Goal: Task Accomplishment & Management: Manage account settings

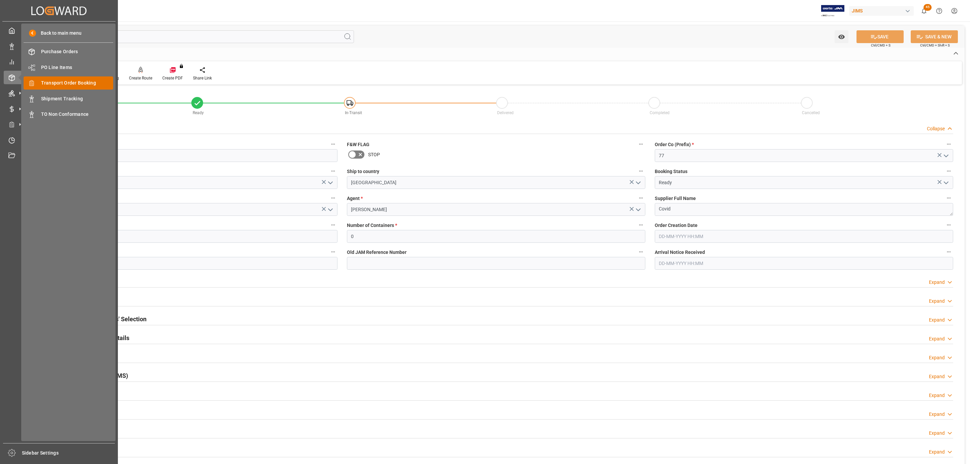
click at [82, 83] on span "Transport Order Booking" at bounding box center [77, 82] width 72 height 7
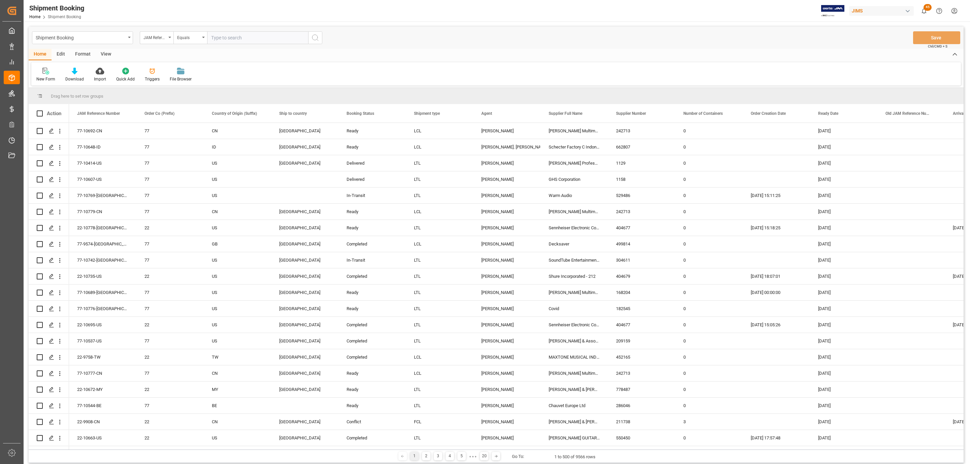
paste input "77-10668-US"
type input "77-10668-US"
click at [316, 36] on icon "search button" at bounding box center [315, 38] width 8 height 8
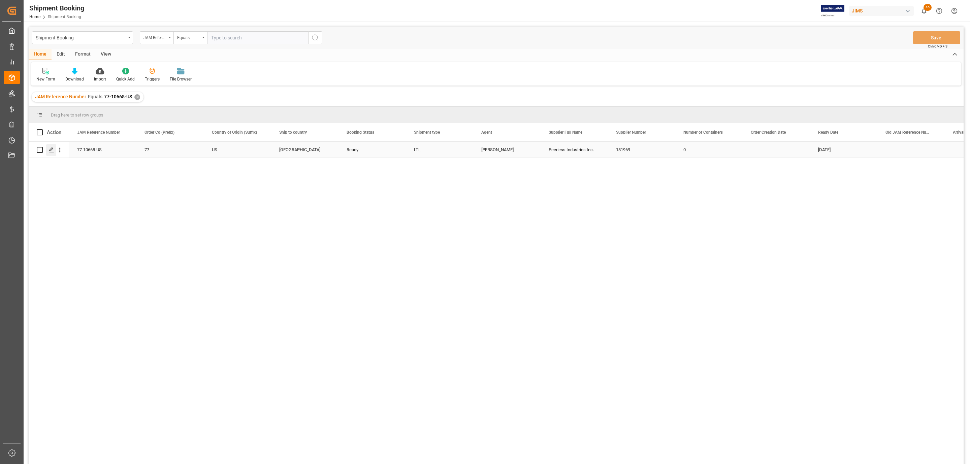
click at [50, 151] on polygon "Press SPACE to select this row." at bounding box center [51, 149] width 3 height 3
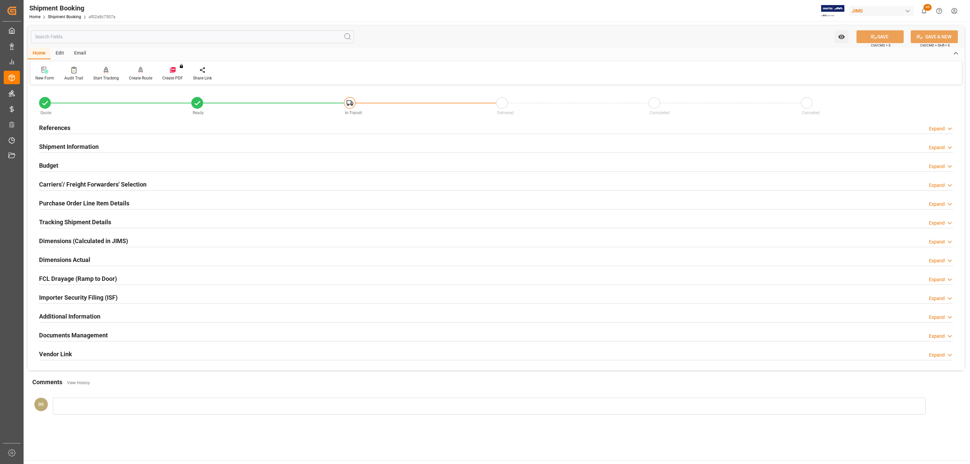
click at [57, 166] on h2 "Budget" at bounding box center [48, 165] width 19 height 9
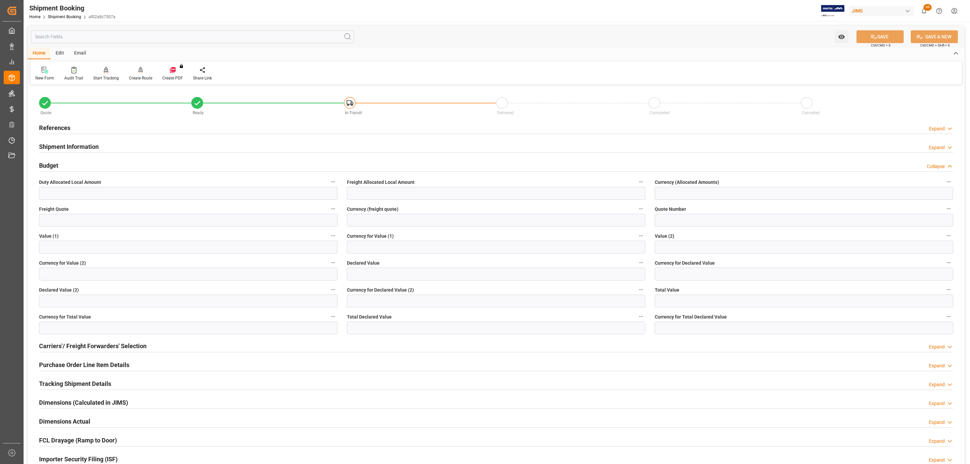
click at [57, 166] on h2 "Budget" at bounding box center [48, 165] width 19 height 9
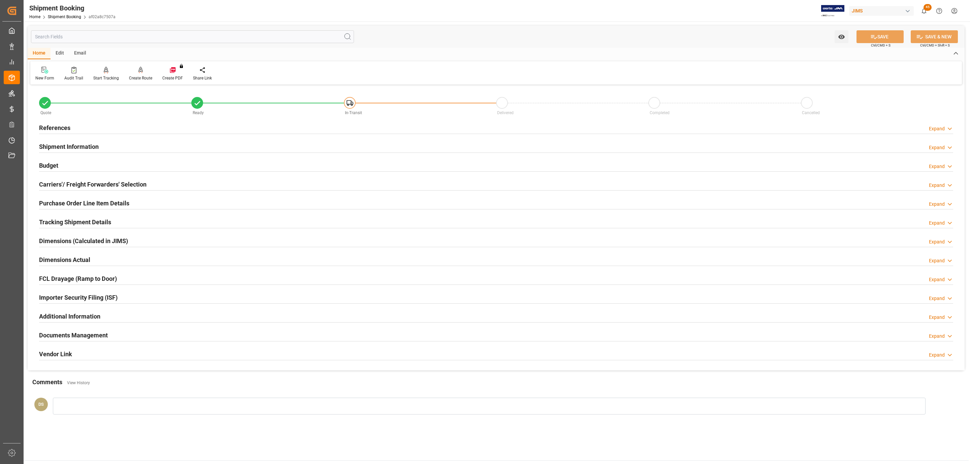
click at [60, 187] on h2 "Carriers'/ Freight Forwarders' Selection" at bounding box center [92, 184] width 107 height 9
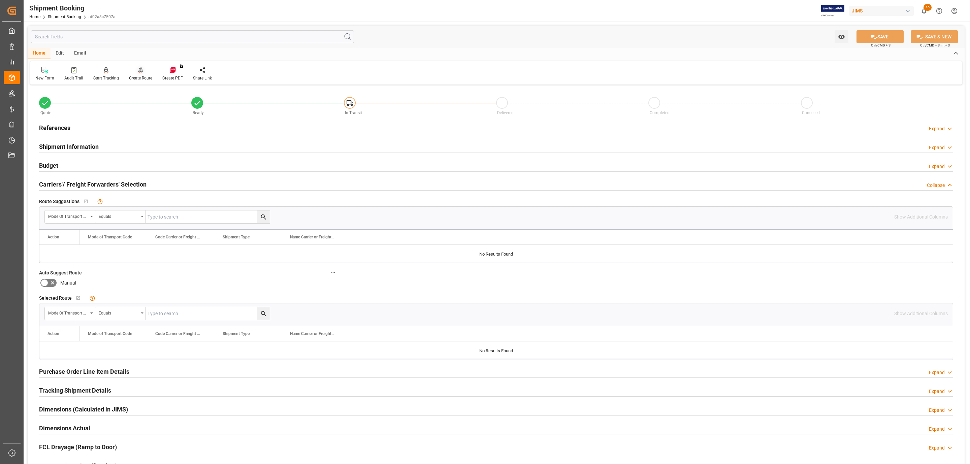
click at [134, 73] on div at bounding box center [140, 69] width 23 height 7
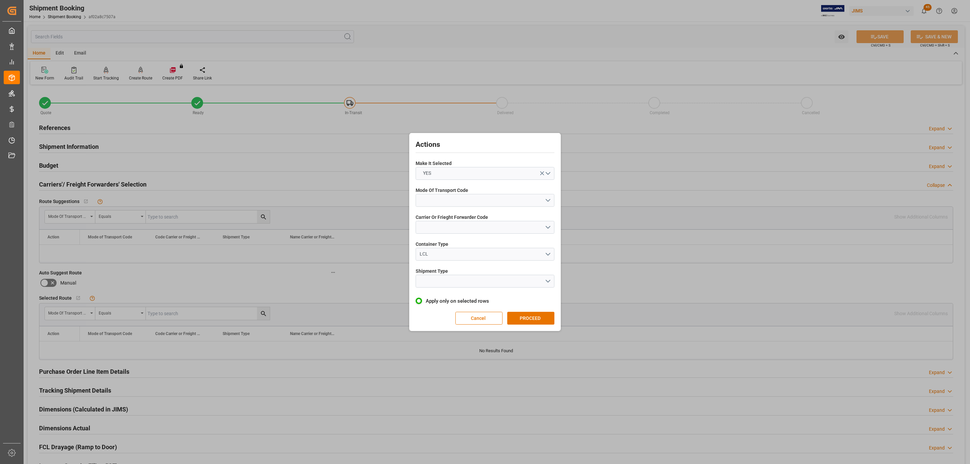
click at [451, 205] on div "Mode Of Transport Code" at bounding box center [485, 197] width 139 height 25
click at [451, 200] on button "open menu" at bounding box center [485, 200] width 139 height 13
click at [453, 231] on div "3- TRUCKR" at bounding box center [485, 230] width 138 height 14
click at [453, 231] on button "open menu" at bounding box center [485, 227] width 139 height 13
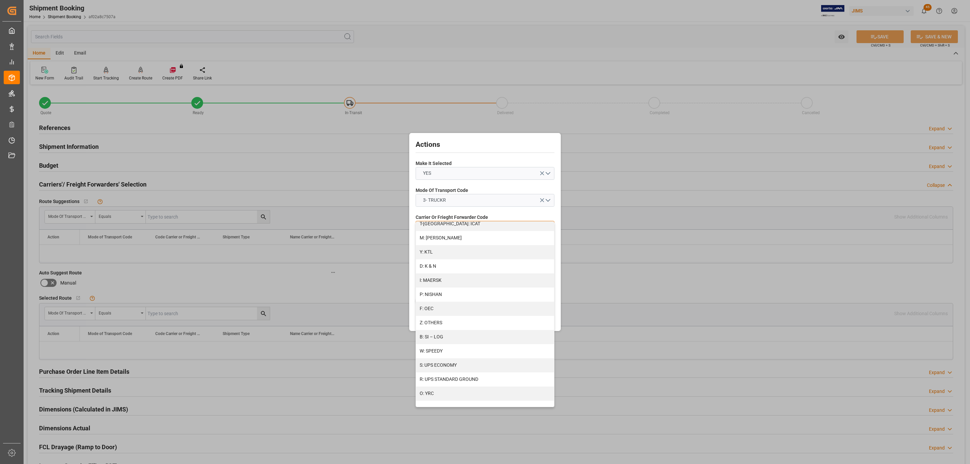
scroll to position [302, 0]
click at [438, 322] on div "Z: OTHERS" at bounding box center [485, 323] width 138 height 14
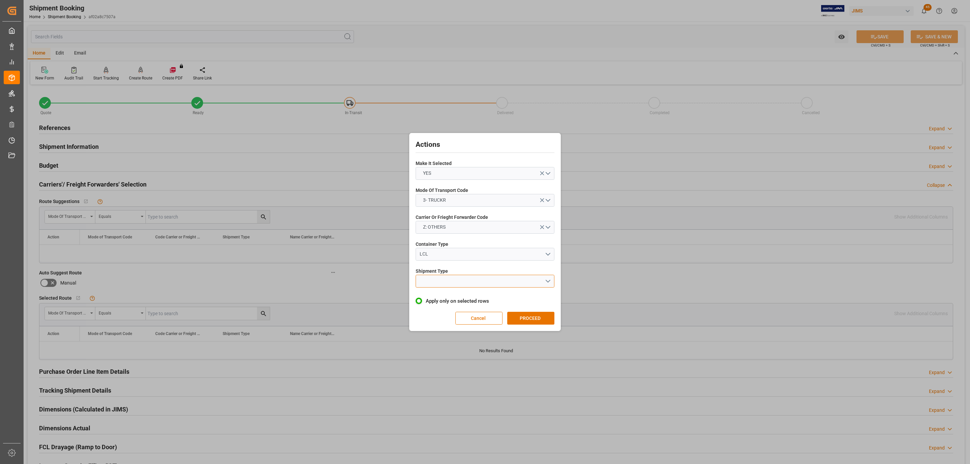
click at [437, 278] on button "open menu" at bounding box center [485, 281] width 139 height 13
click at [438, 280] on div "LTL" at bounding box center [485, 283] width 138 height 14
click at [534, 316] on button "PROCEED" at bounding box center [530, 318] width 47 height 13
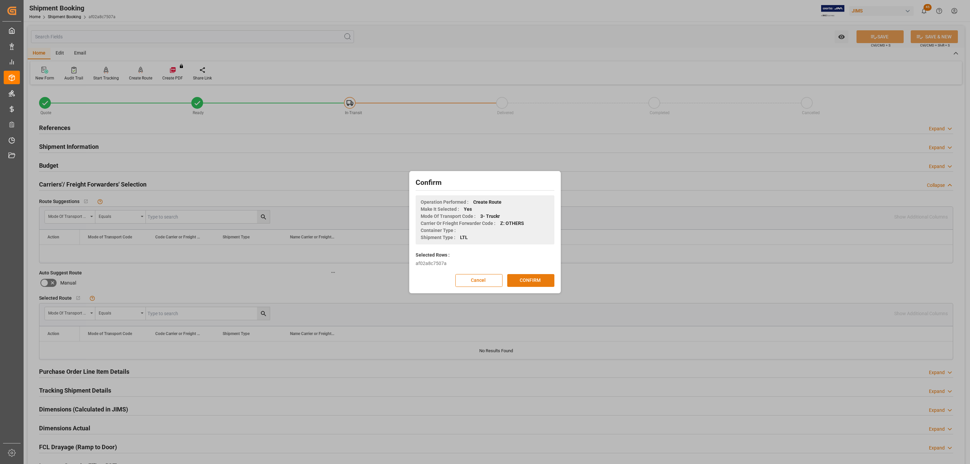
click at [532, 279] on button "CONFIRM" at bounding box center [530, 280] width 47 height 13
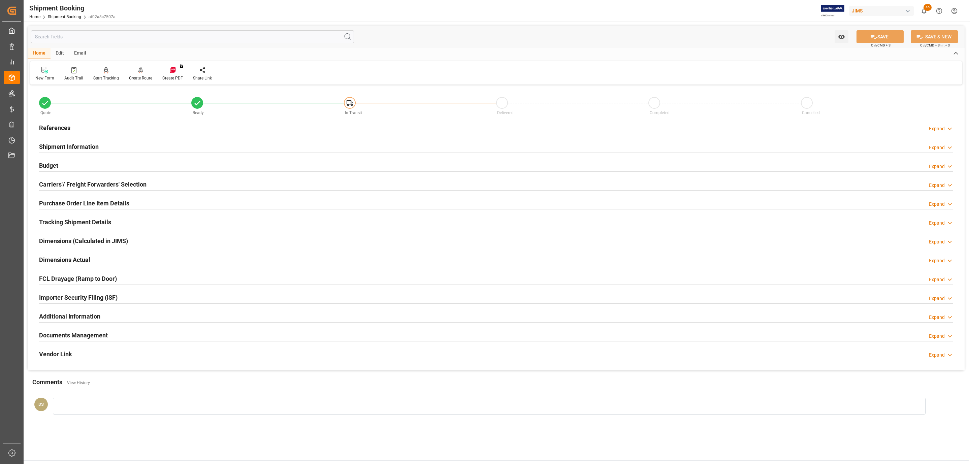
click at [52, 218] on h2 "Tracking Shipment Details" at bounding box center [75, 222] width 72 height 9
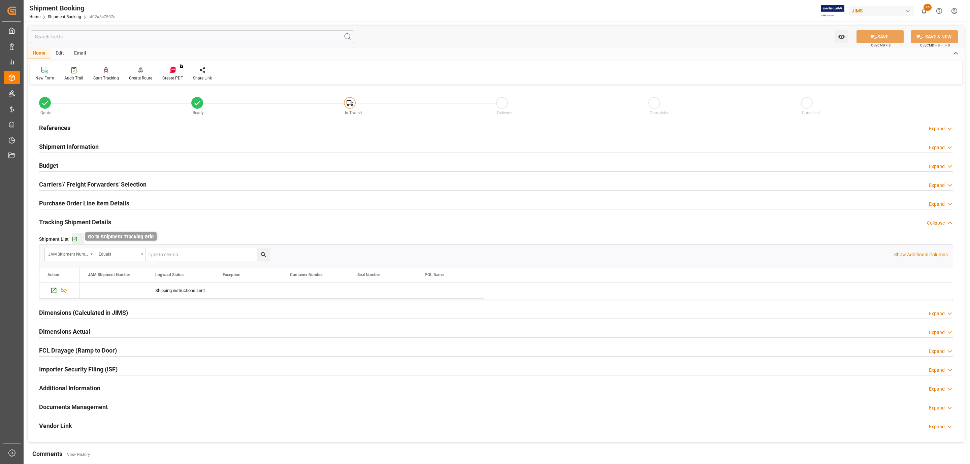
click at [73, 240] on icon "button" at bounding box center [74, 239] width 4 height 4
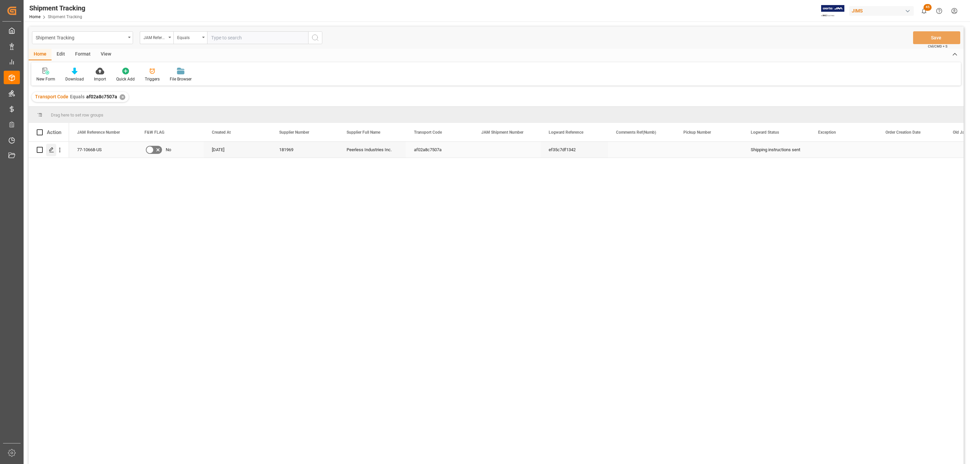
click at [52, 150] on icon "Press SPACE to select this row." at bounding box center [51, 149] width 5 height 5
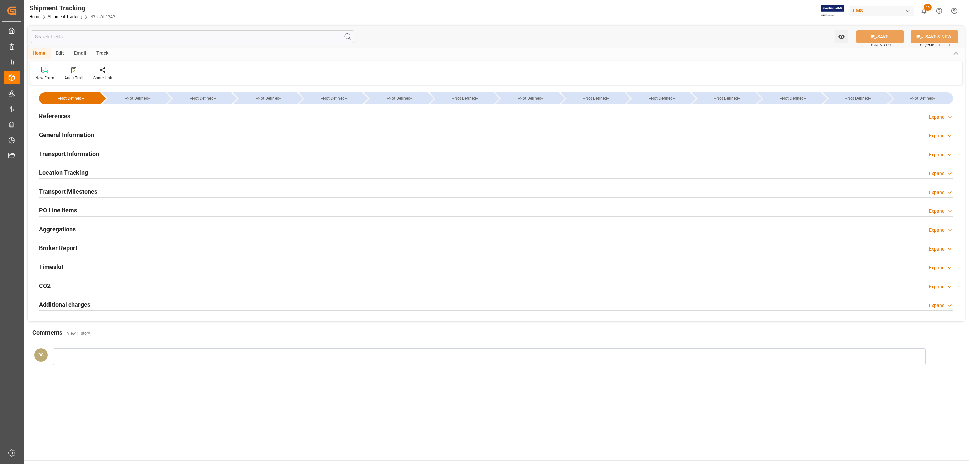
type input "[DATE]"
click at [74, 114] on div "References Expand" at bounding box center [496, 115] width 914 height 13
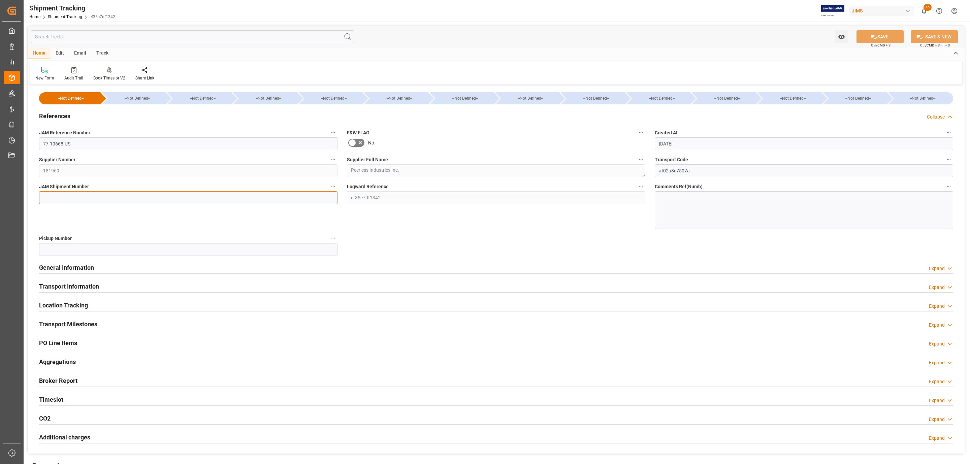
click at [61, 195] on input at bounding box center [188, 197] width 298 height 13
paste input "72776"
type input "72776"
click at [875, 37] on button "SAVE" at bounding box center [880, 36] width 47 height 13
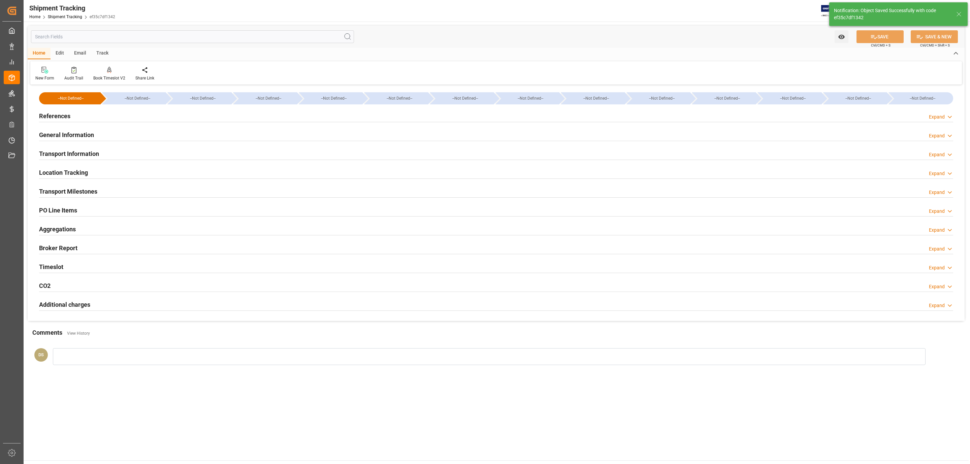
click at [81, 193] on h2 "Transport Milestones" at bounding box center [68, 191] width 58 height 9
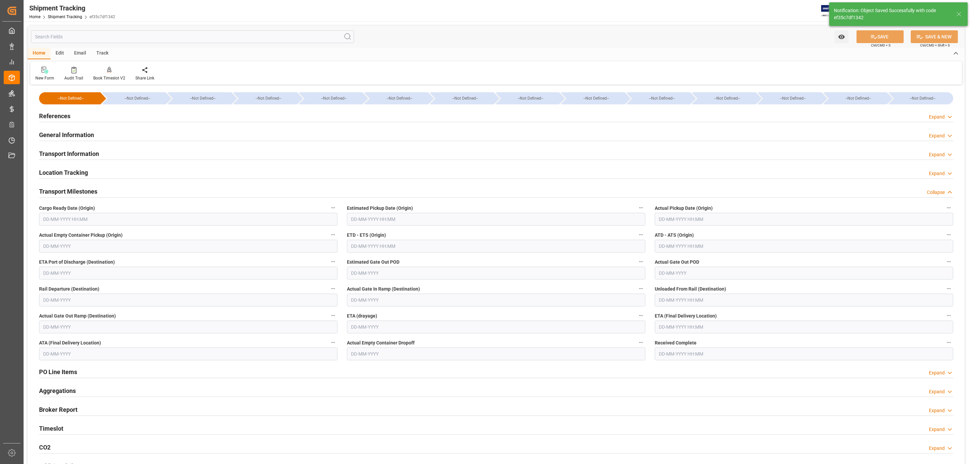
click at [55, 216] on input "text" at bounding box center [188, 219] width 298 height 13
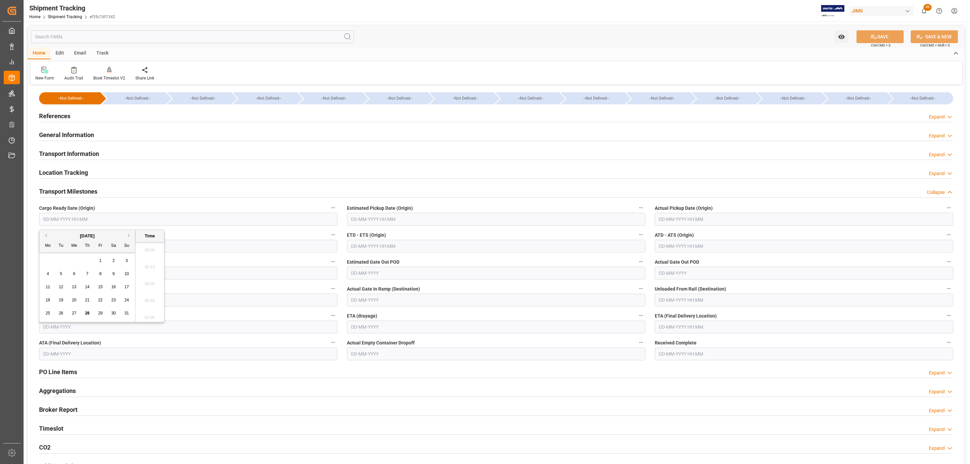
scroll to position [743, 0]
drag, startPoint x: 85, startPoint y: 312, endPoint x: 130, endPoint y: 296, distance: 47.9
click at [85, 312] on span "28" at bounding box center [87, 313] width 4 height 5
type input "28-08-2025 00:00"
click at [397, 216] on input "text" at bounding box center [496, 219] width 298 height 13
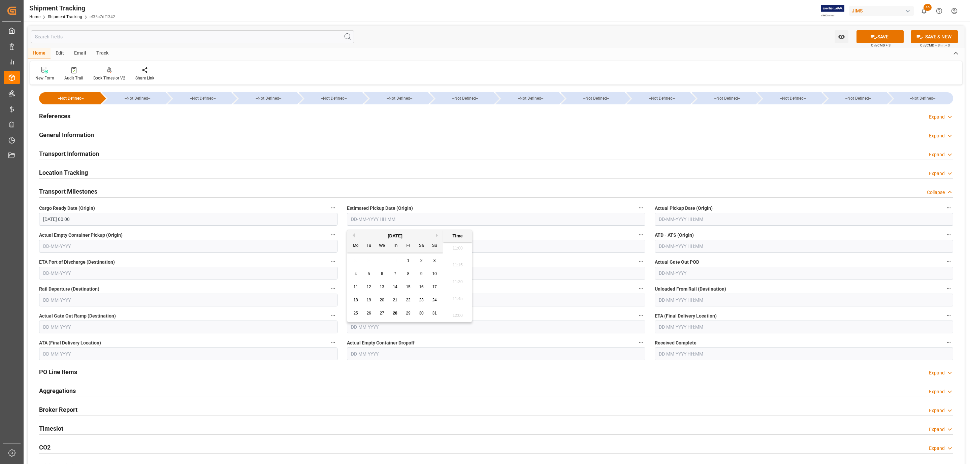
click at [392, 312] on div "28" at bounding box center [395, 314] width 8 height 8
type input "28-08-2025 00:00"
click at [707, 216] on input "text" at bounding box center [804, 219] width 298 height 13
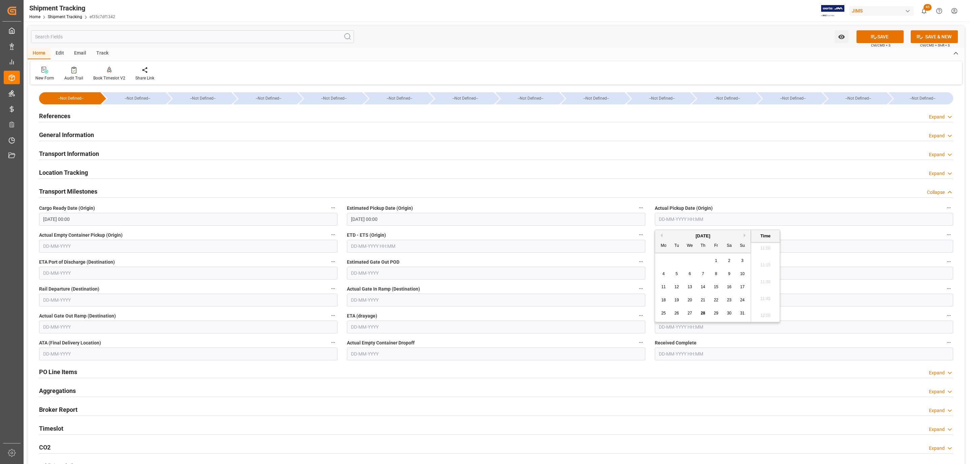
click at [701, 313] on span "28" at bounding box center [703, 313] width 4 height 5
type input "28-08-2025 00:00"
click at [706, 372] on div "PO Line Items Expand" at bounding box center [496, 371] width 914 height 13
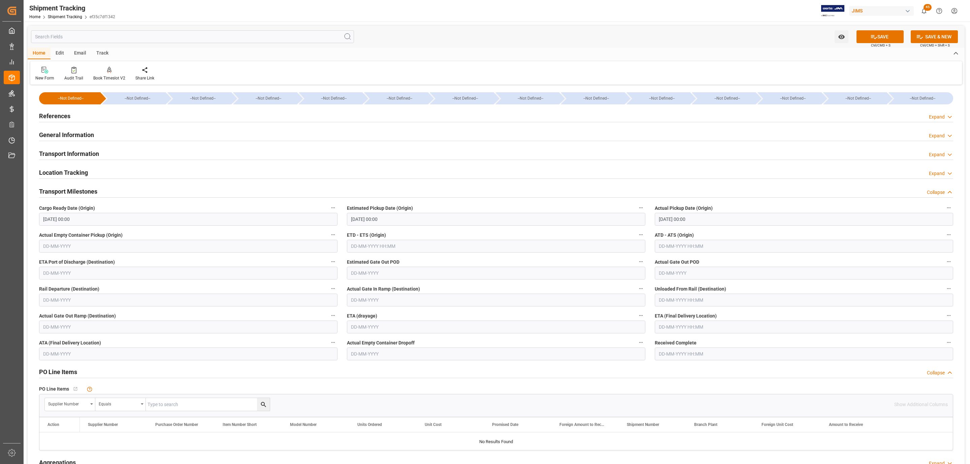
click at [688, 325] on input "text" at bounding box center [804, 327] width 298 height 13
click at [683, 365] on div "28 29 30 31 1 2 3" at bounding box center [703, 368] width 92 height 13
click at [745, 345] on button "Next Month" at bounding box center [746, 343] width 4 height 4
click at [690, 368] on span "3" at bounding box center [690, 368] width 2 height 5
type input "03-09-2025 00:00"
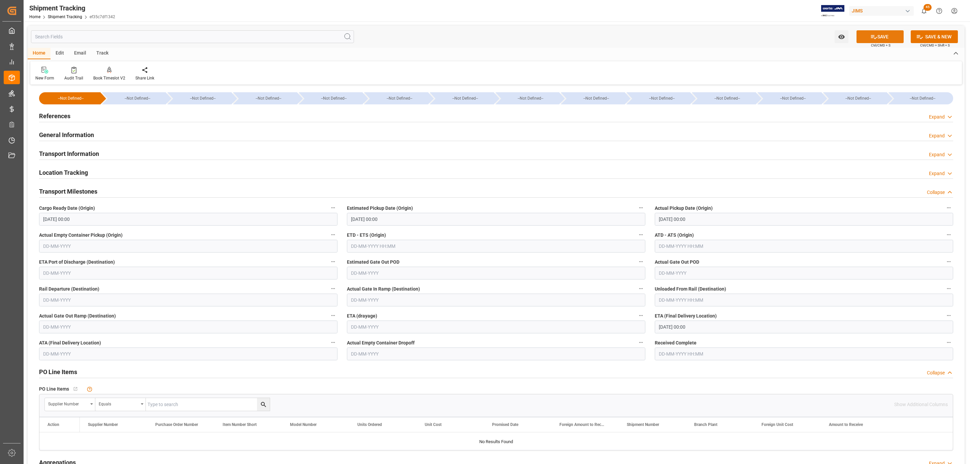
click at [874, 34] on icon at bounding box center [873, 36] width 7 height 7
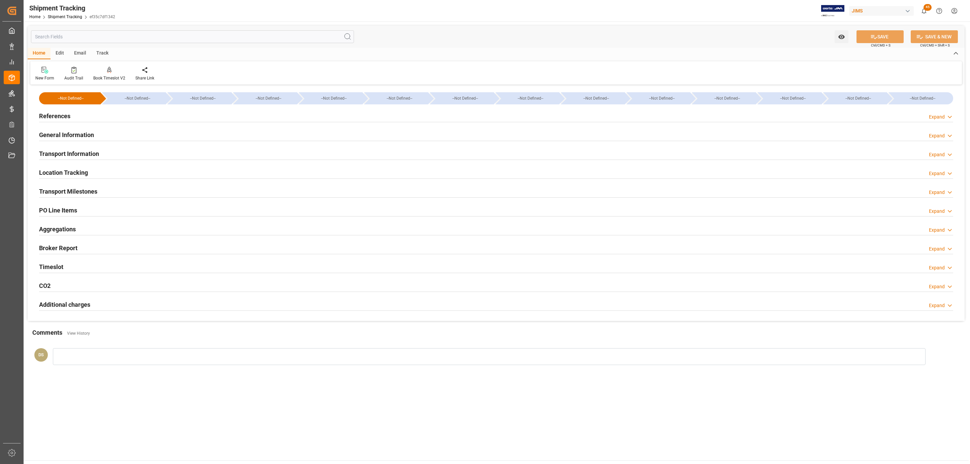
click at [98, 152] on h2 "Transport Information" at bounding box center [69, 153] width 60 height 9
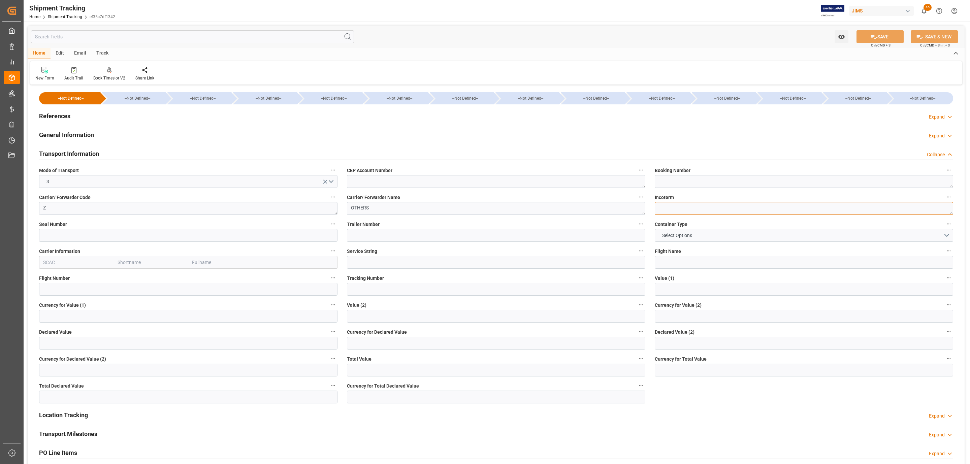
click at [699, 212] on textarea at bounding box center [804, 208] width 298 height 13
click at [681, 177] on textarea at bounding box center [804, 181] width 298 height 13
paste textarea "SANPER214630"
type textarea "SANPER214630"
click at [378, 290] on input at bounding box center [496, 289] width 298 height 13
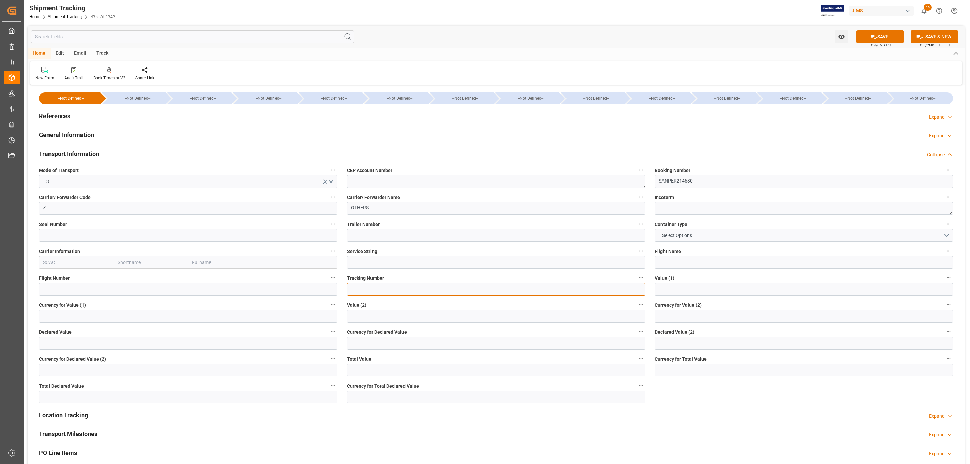
paste input "SANPER214630"
type input "SANPER214630"
click at [754, 240] on button "Select Options" at bounding box center [804, 235] width 298 height 13
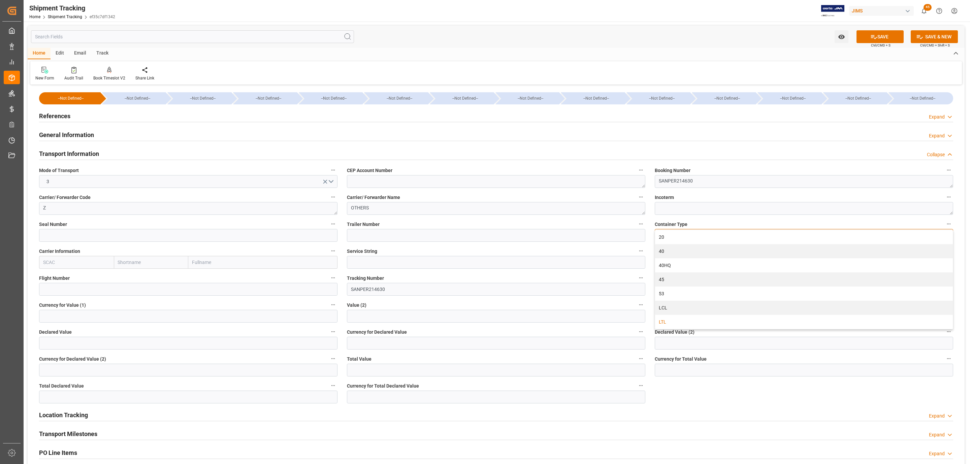
click at [666, 322] on div "LTL" at bounding box center [804, 322] width 298 height 14
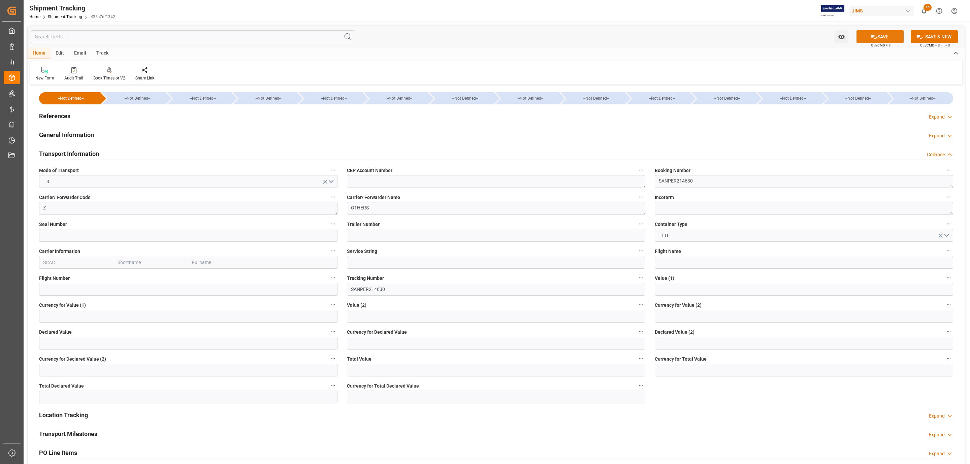
click at [871, 41] on button "SAVE" at bounding box center [880, 36] width 47 height 13
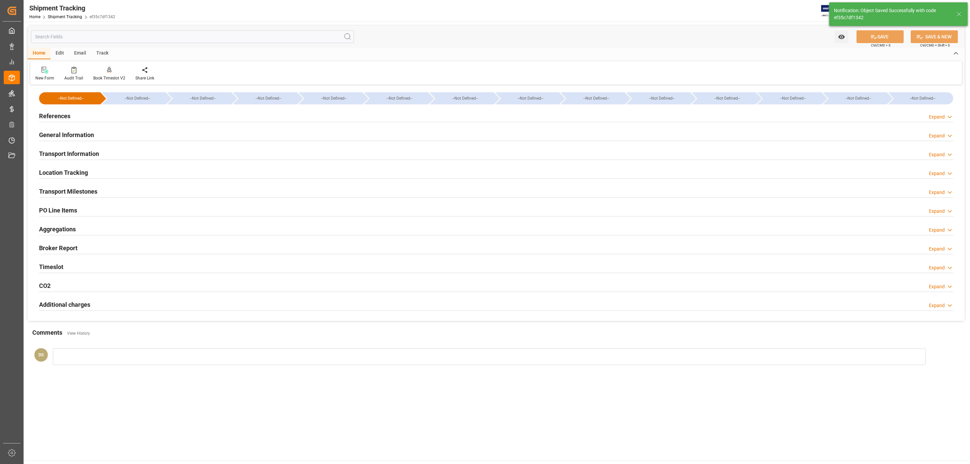
click at [672, 207] on div "PO Line Items Expand" at bounding box center [496, 209] width 914 height 13
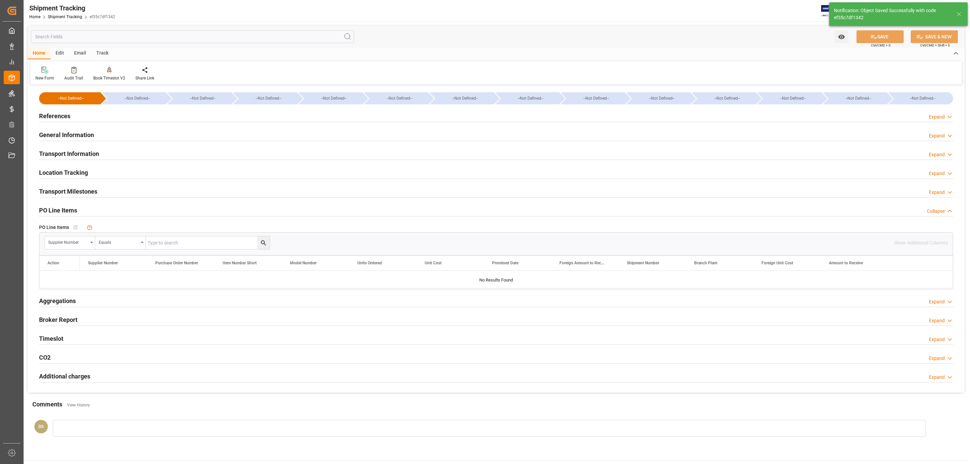
click at [108, 137] on div "General Information Expand" at bounding box center [496, 134] width 914 height 13
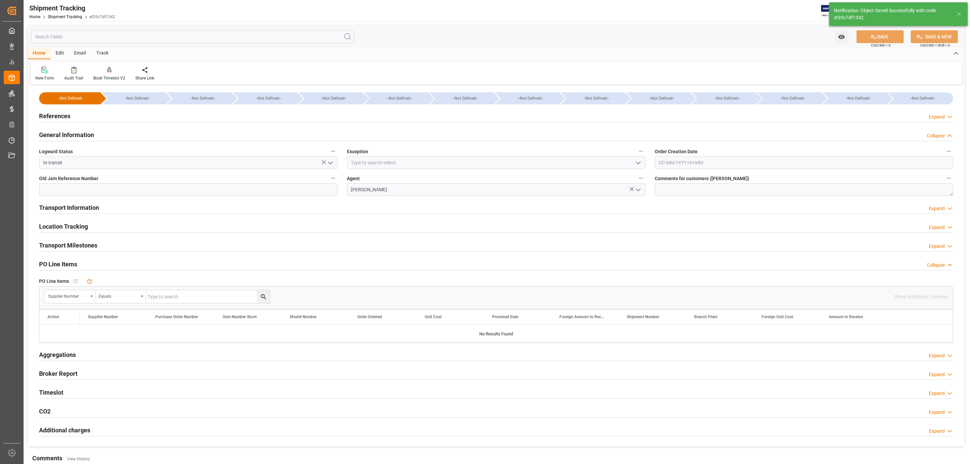
click at [62, 133] on h2 "General Information" at bounding box center [66, 134] width 55 height 9
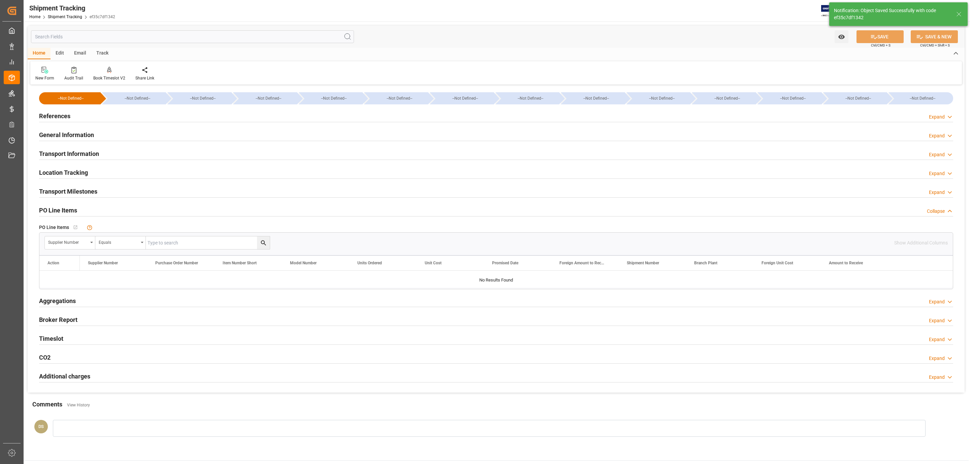
click at [67, 156] on h2 "Transport Information" at bounding box center [69, 153] width 60 height 9
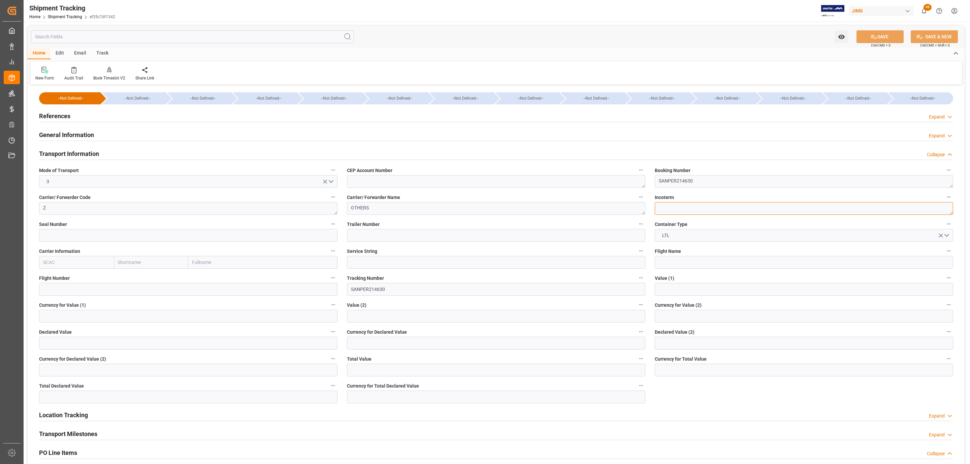
click at [682, 208] on textarea at bounding box center [804, 208] width 298 height 13
type textarea "DAP"
click at [888, 37] on button "SAVE" at bounding box center [880, 36] width 47 height 13
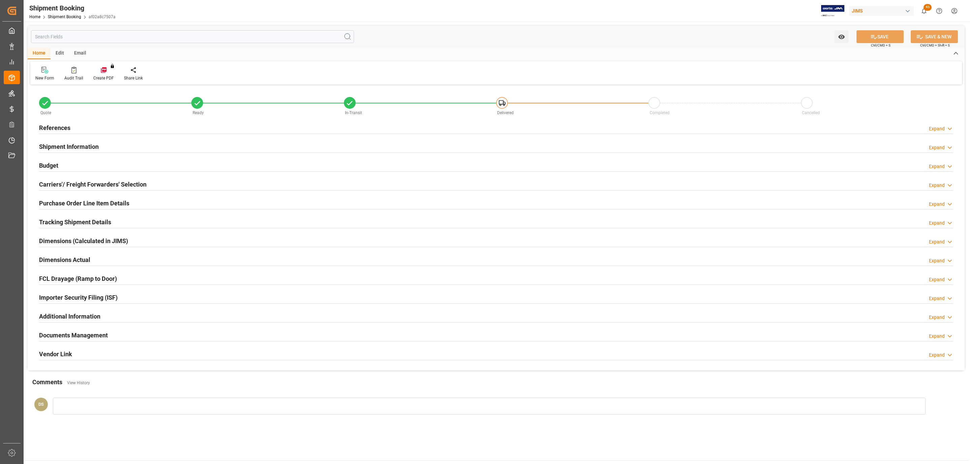
type input "77-10668-US"
type input "77"
type input "US"
type input "[GEOGRAPHIC_DATA]"
type input "In-Transit"
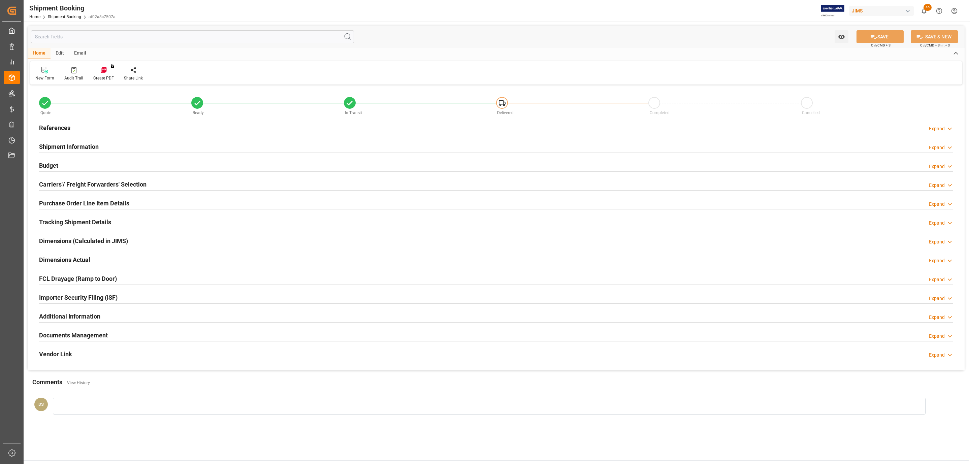
type input "LTL"
type input "[PERSON_NAME]"
type textarea "Peerless Industries Inc."
type input "181969"
type input "0"
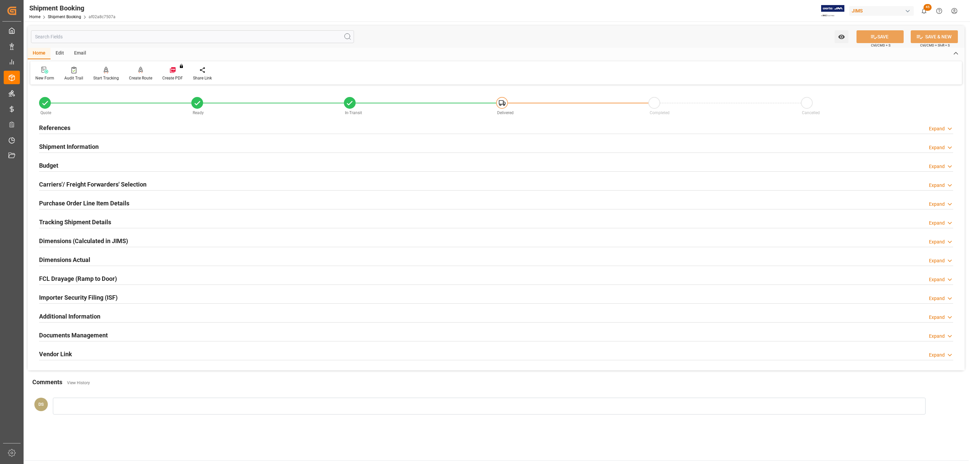
type input "27-08-2025"
click at [104, 125] on div "References Expand" at bounding box center [496, 127] width 914 height 13
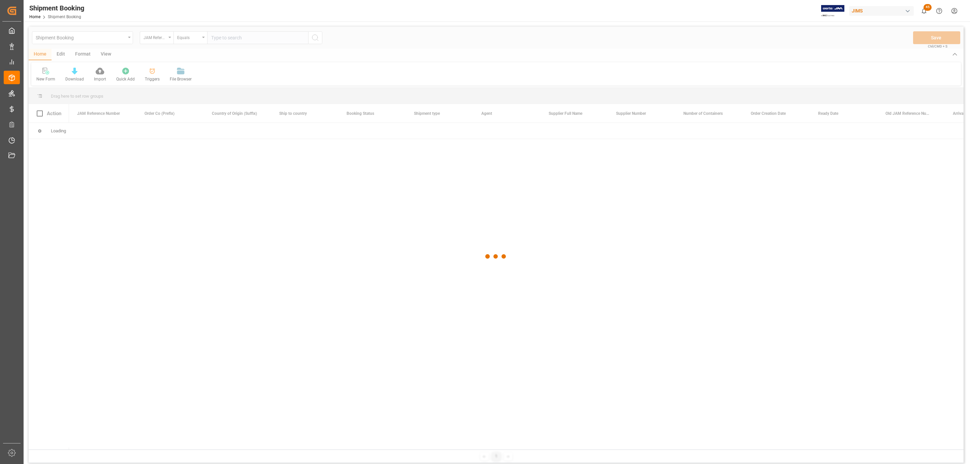
click at [224, 35] on div at bounding box center [496, 257] width 935 height 460
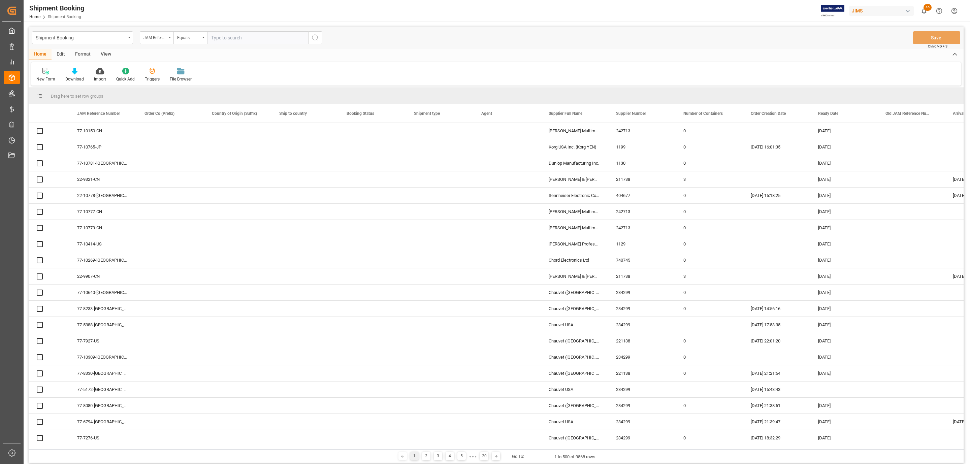
click at [223, 36] on input "text" at bounding box center [257, 37] width 101 height 13
paste input "77-10761-US"
type input "77-10761-US"
click at [315, 42] on button "search button" at bounding box center [315, 37] width 14 height 13
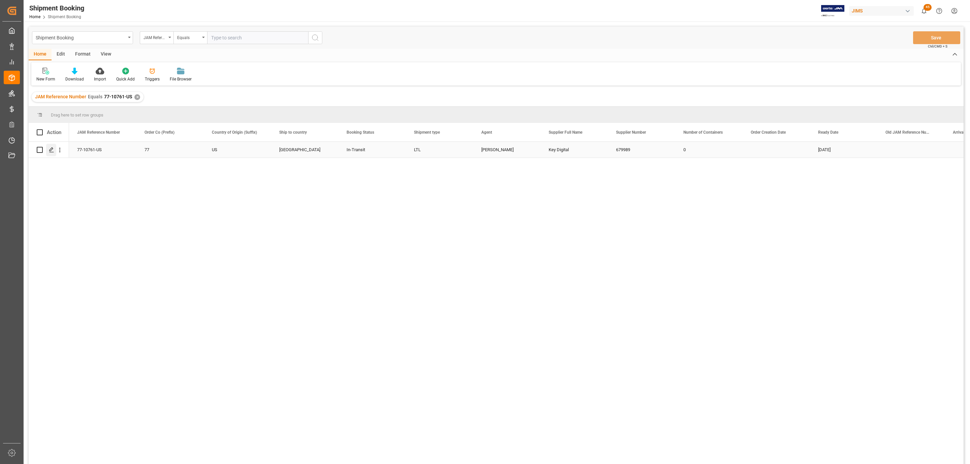
click at [49, 151] on icon "Press SPACE to select this row." at bounding box center [51, 149] width 5 height 5
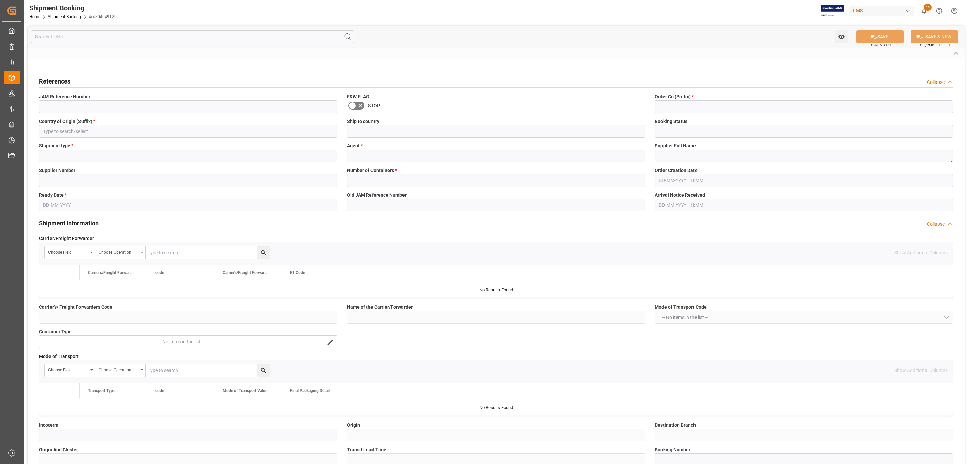
type input "CAD"
type input "cad"
type input "USD"
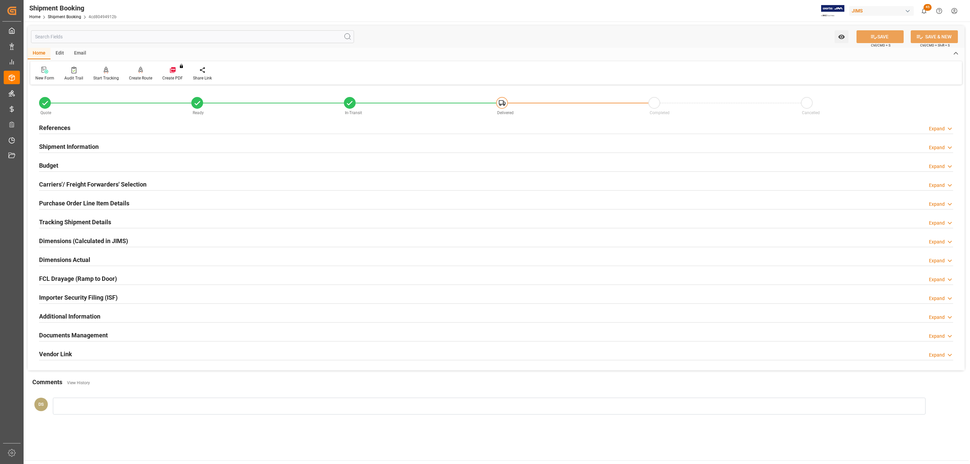
type input "0"
type input "20.154"
type input "30"
type input "291"
click at [71, 160] on div "Budget Expand" at bounding box center [496, 165] width 914 height 13
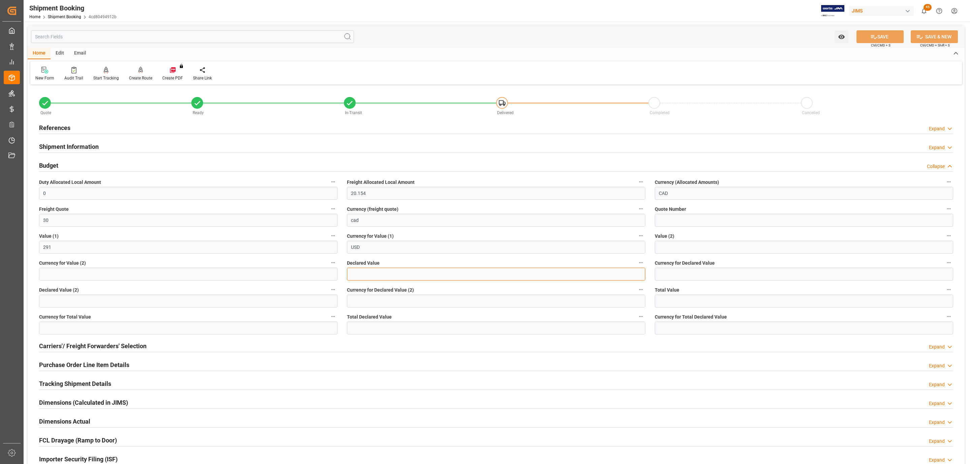
click at [407, 277] on input "text" at bounding box center [496, 274] width 298 height 13
type input "291"
type input "usd"
click at [884, 35] on button "SAVE" at bounding box center [880, 36] width 47 height 13
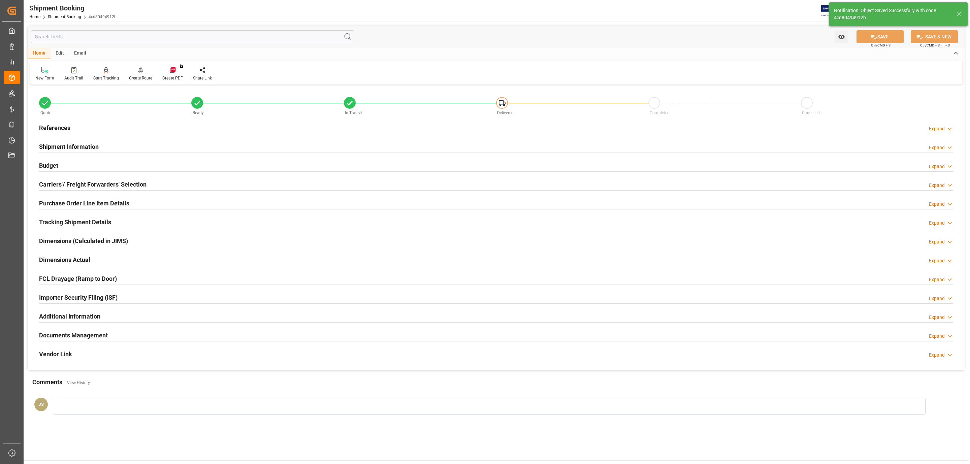
click at [80, 332] on h2 "Documents Management" at bounding box center [73, 335] width 69 height 9
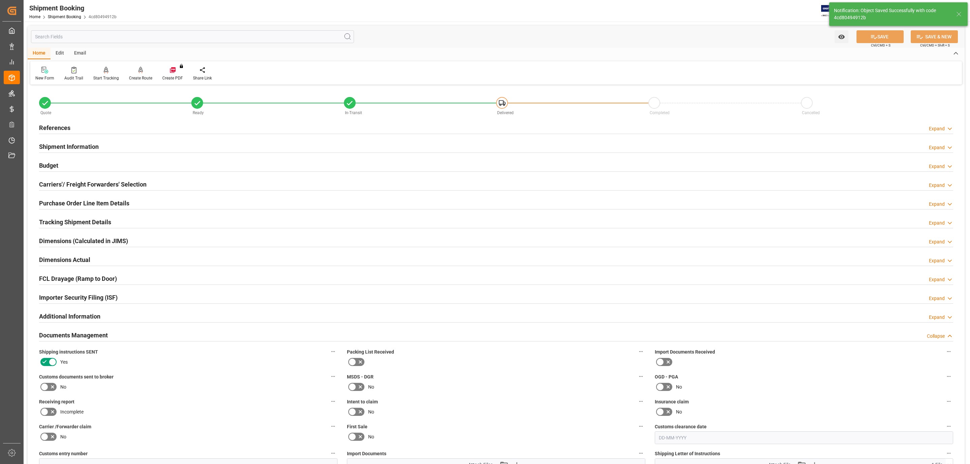
click at [52, 394] on div "Customs documents sent to broker No" at bounding box center [188, 382] width 308 height 25
click at [51, 388] on icon at bounding box center [53, 387] width 8 height 8
click at [0, 0] on input "checkbox" at bounding box center [0, 0] width 0 height 0
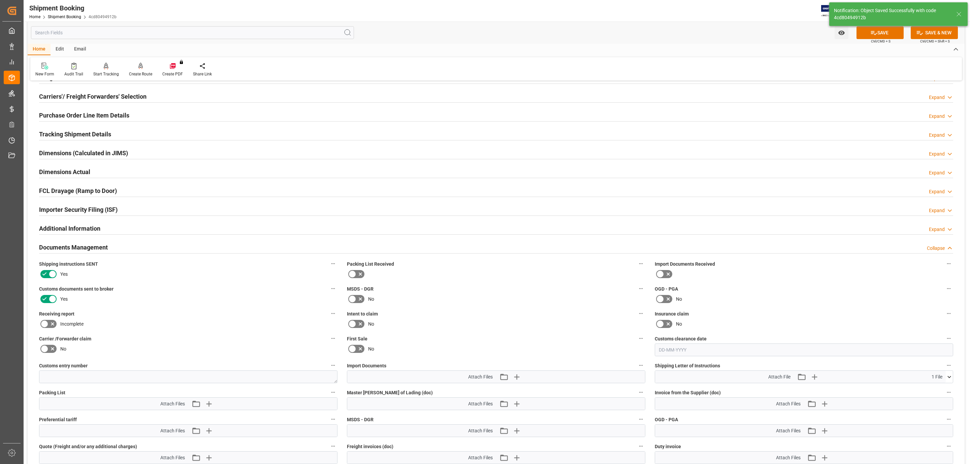
scroll to position [253, 0]
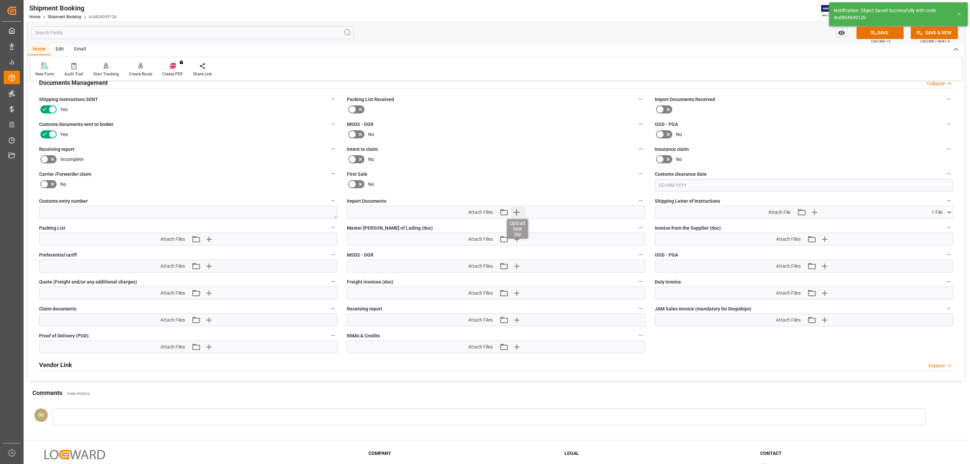
click at [518, 215] on icon "button" at bounding box center [516, 212] width 11 height 11
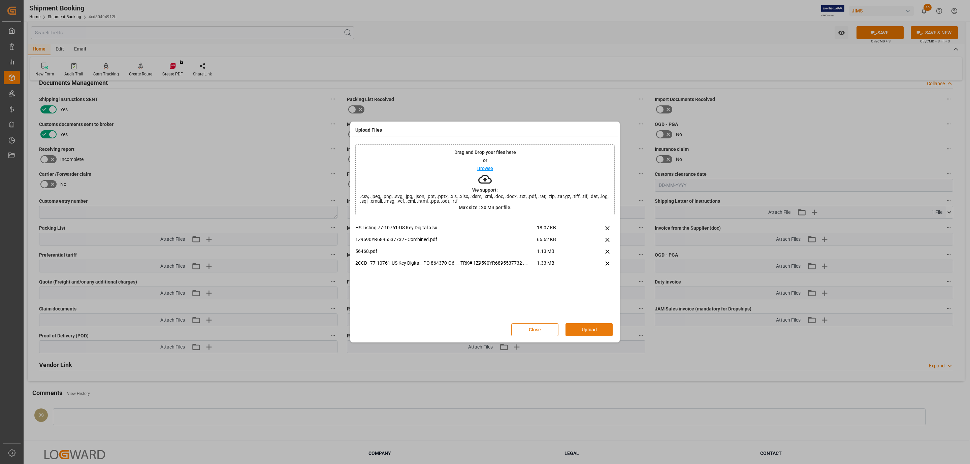
click at [596, 332] on button "Upload" at bounding box center [589, 329] width 47 height 13
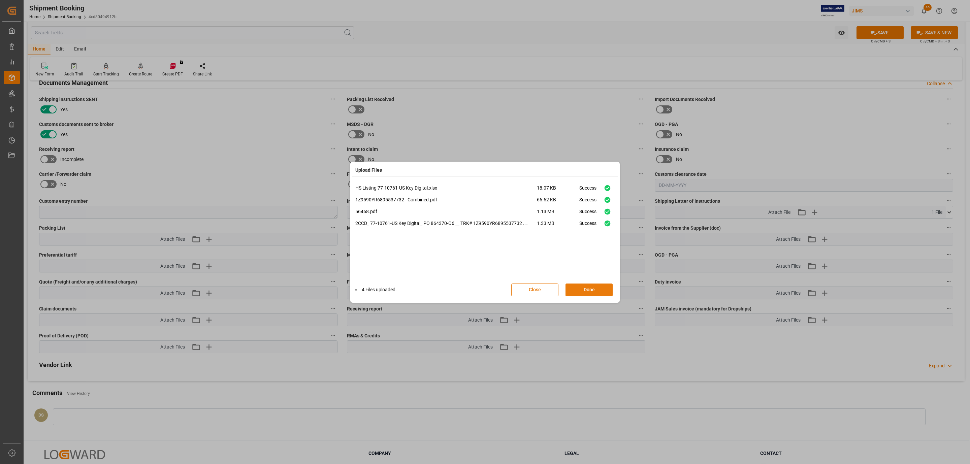
click at [599, 289] on button "Done" at bounding box center [589, 290] width 47 height 13
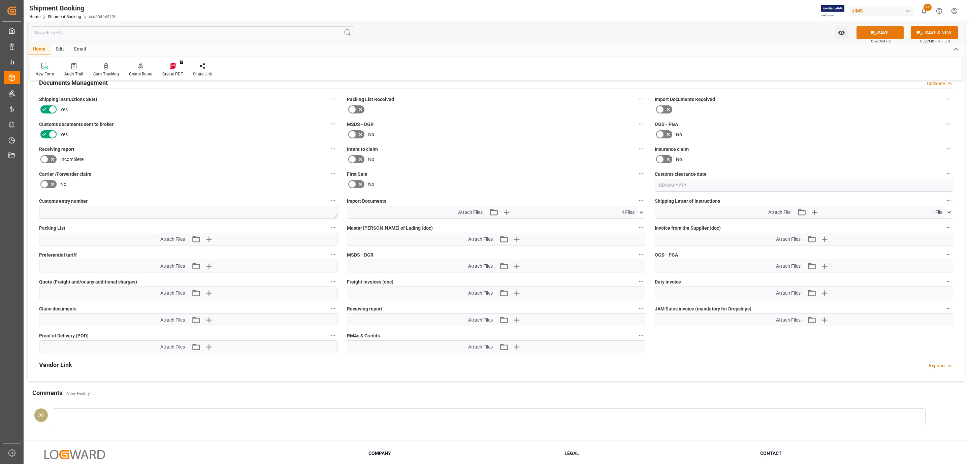
click at [874, 32] on icon at bounding box center [873, 32] width 7 height 7
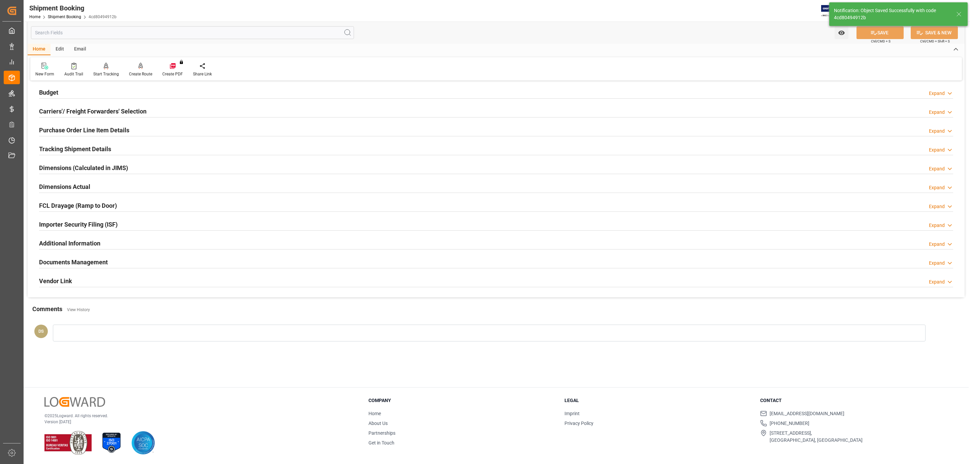
scroll to position [73, 0]
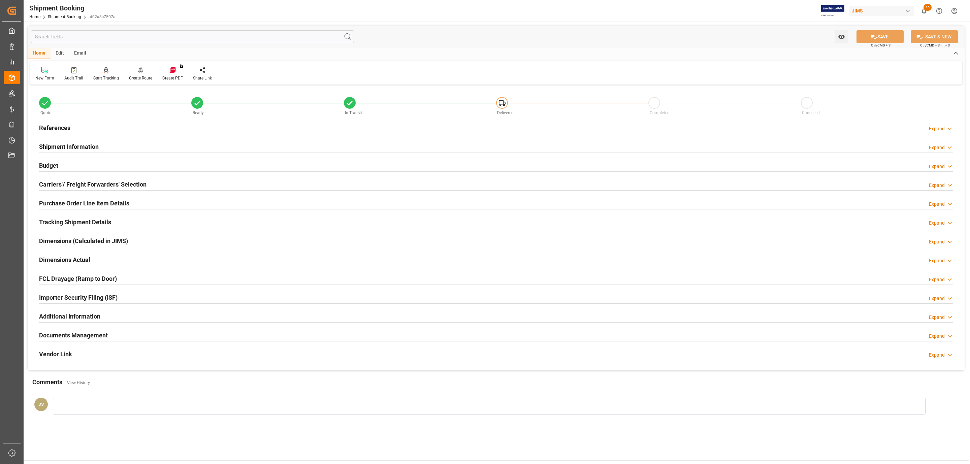
click at [108, 128] on div "References Expand" at bounding box center [496, 127] width 914 height 13
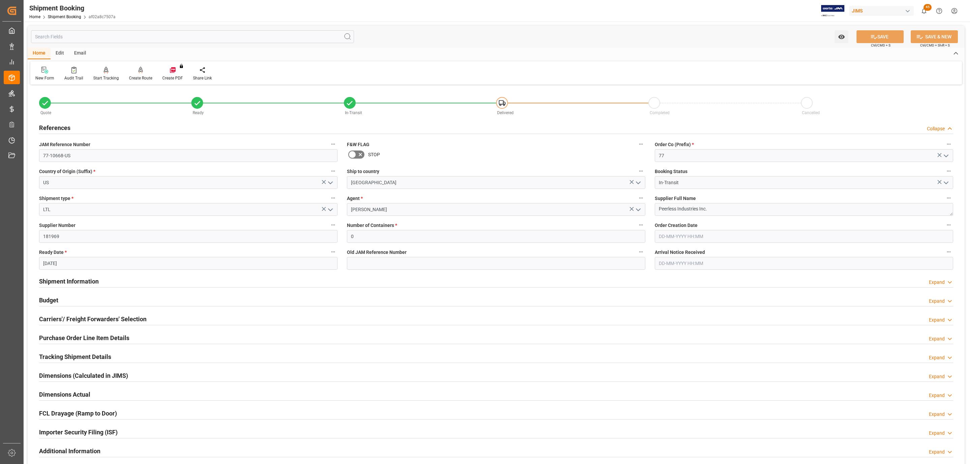
click at [53, 341] on h2 "Purchase Order Line Item Details" at bounding box center [84, 337] width 90 height 9
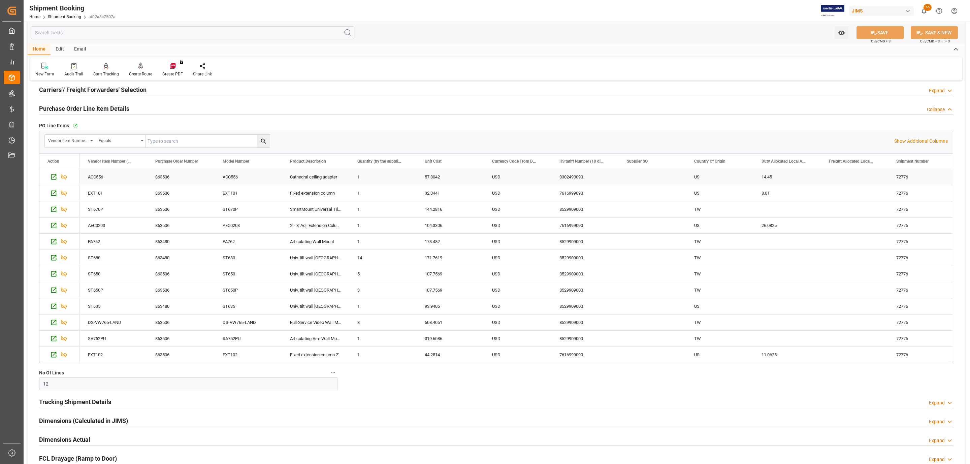
scroll to position [253, 0]
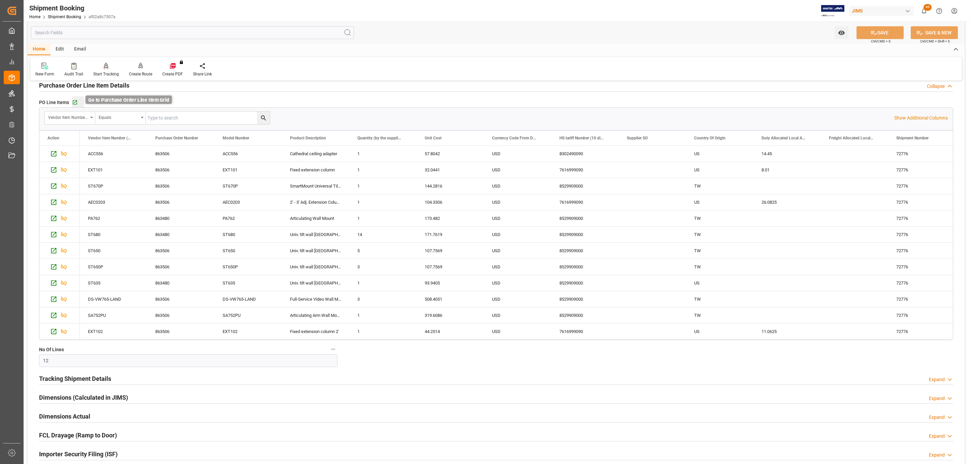
click at [75, 102] on icon "button" at bounding box center [75, 103] width 6 height 6
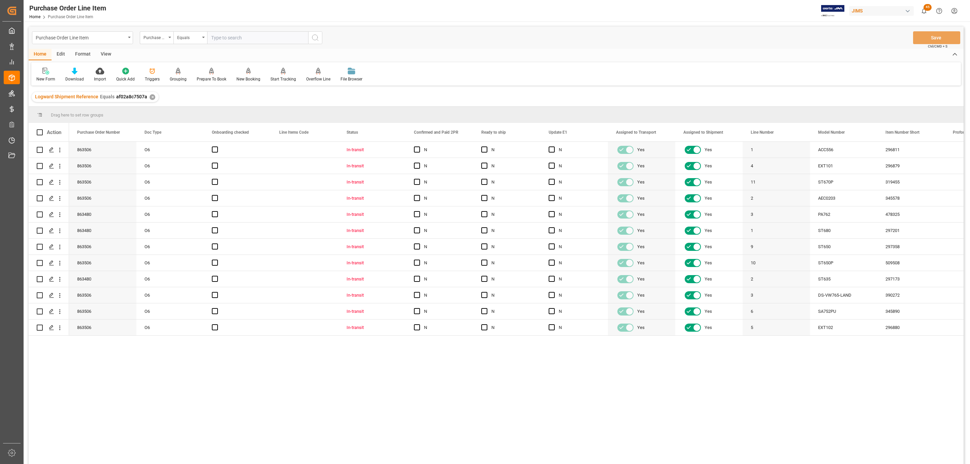
click at [109, 53] on div "View" at bounding box center [106, 54] width 21 height 11
click at [63, 71] on div at bounding box center [77, 70] width 34 height 7
click at [99, 121] on div "HS Listing [GEOGRAPHIC_DATA]" at bounding box center [94, 122] width 59 height 7
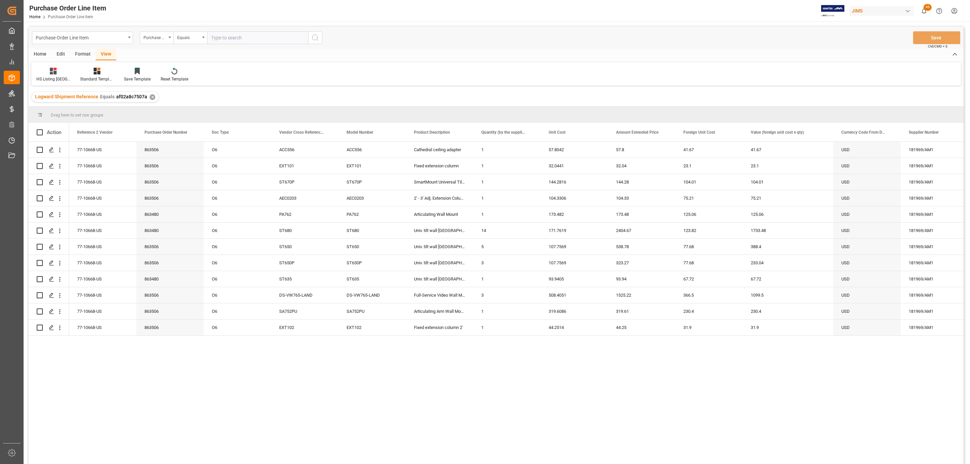
click at [39, 50] on div "Home" at bounding box center [40, 54] width 23 height 11
click at [42, 132] on span at bounding box center [40, 132] width 6 height 6
click at [42, 129] on input "checkbox" at bounding box center [42, 129] width 0 height 0
checkbox input "true"
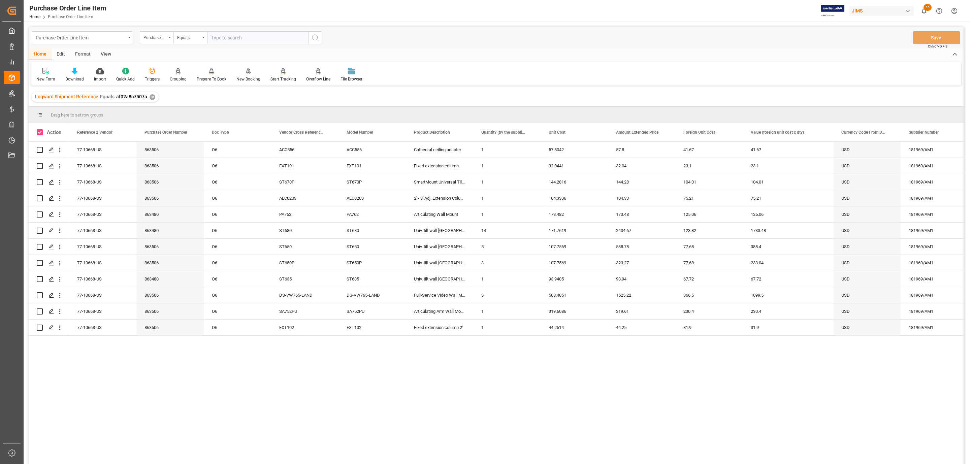
checkbox input "true"
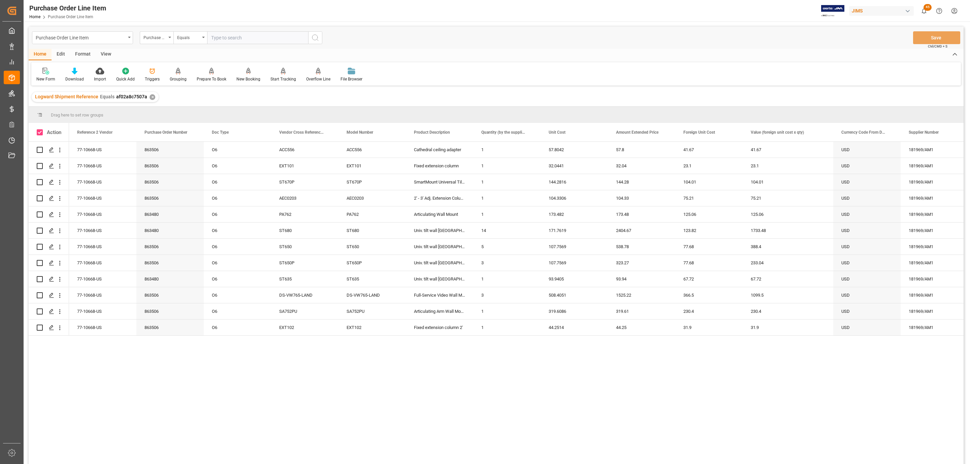
checkbox input "true"
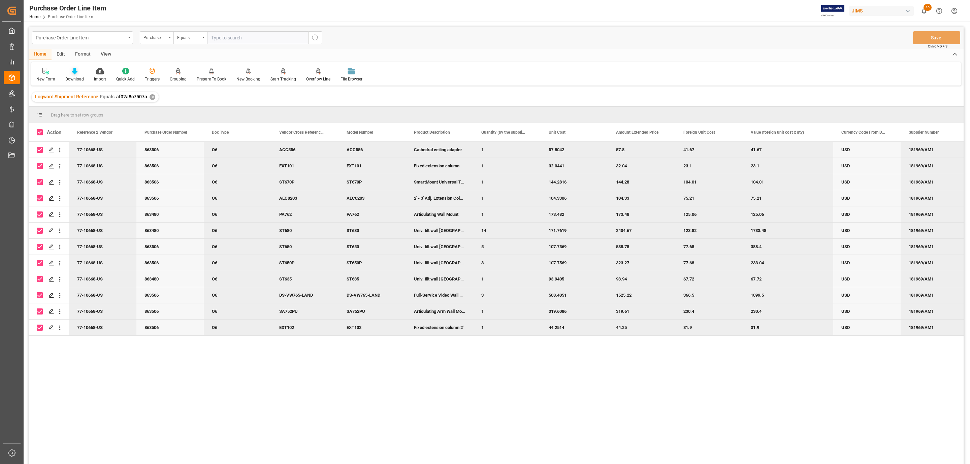
click at [73, 70] on icon at bounding box center [75, 71] width 6 height 7
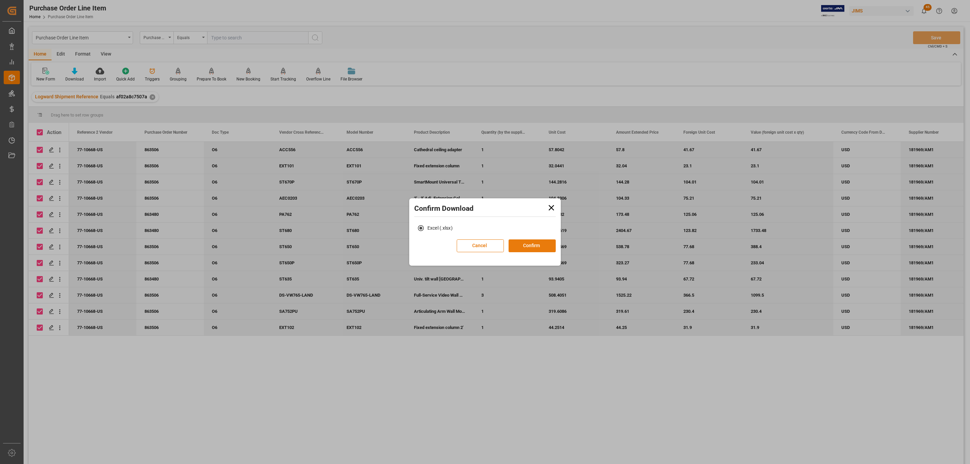
click at [529, 240] on button "Confirm" at bounding box center [532, 245] width 47 height 13
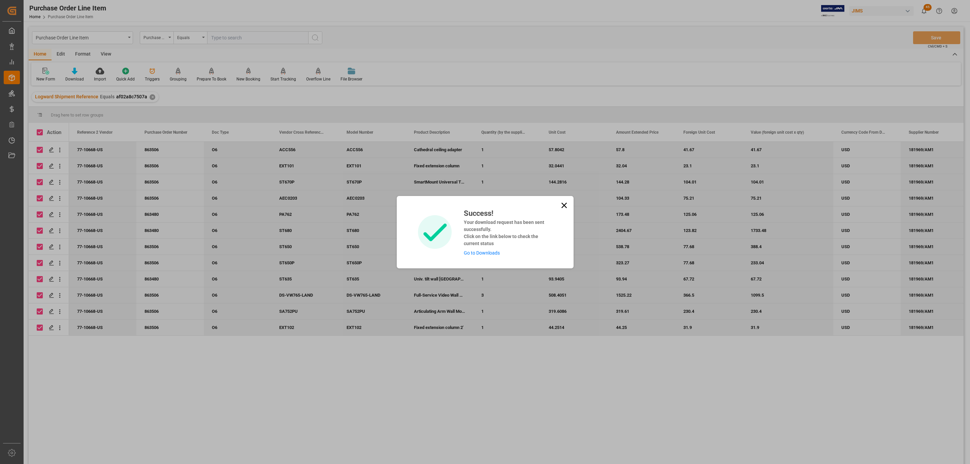
click at [494, 251] on link "Go to Downloads" at bounding box center [482, 252] width 36 height 5
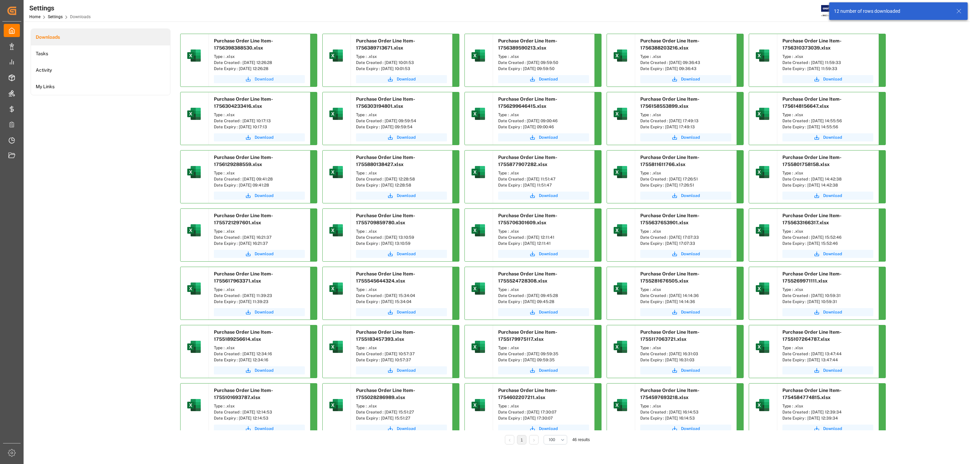
click at [257, 76] on button "Download" at bounding box center [259, 79] width 91 height 8
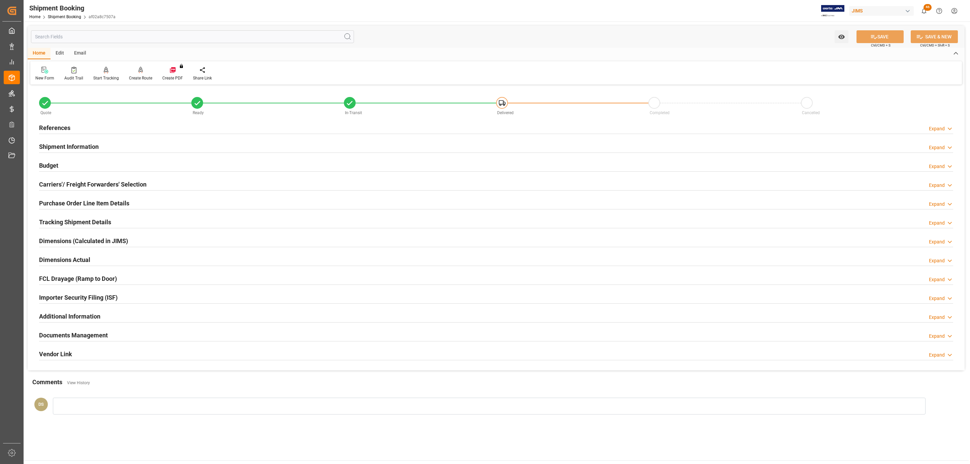
drag, startPoint x: 68, startPoint y: 337, endPoint x: 52, endPoint y: 379, distance: 45.1
click at [68, 337] on h2 "Documents Management" at bounding box center [73, 335] width 69 height 9
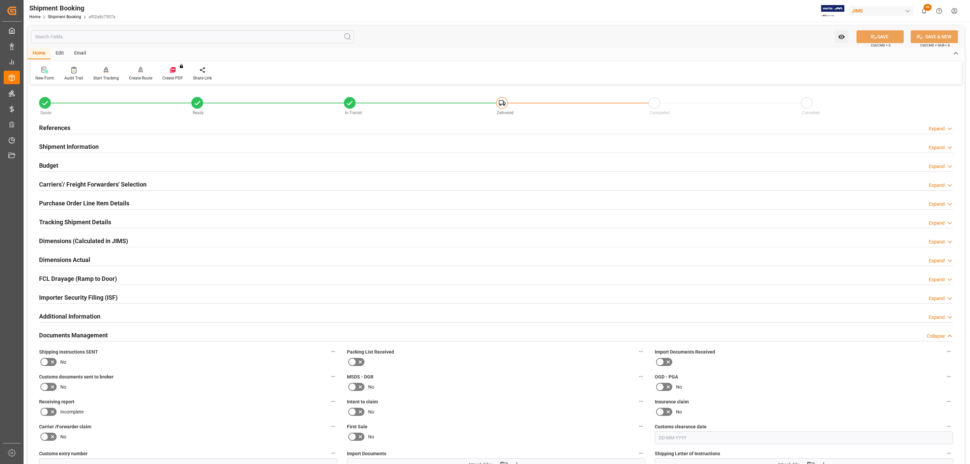
click at [45, 365] on icon at bounding box center [44, 362] width 8 height 8
click at [0, 0] on input "checkbox" at bounding box center [0, 0] width 0 height 0
click at [50, 392] on label at bounding box center [48, 387] width 19 height 11
click at [0, 0] on input "checkbox" at bounding box center [0, 0] width 0 height 0
click at [62, 124] on h2 "References" at bounding box center [54, 127] width 31 height 9
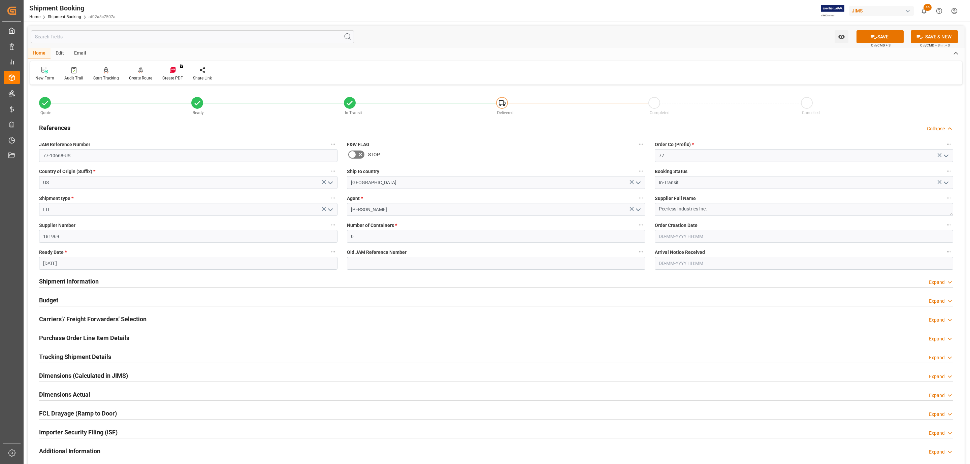
click at [62, 124] on h2 "References" at bounding box center [54, 127] width 31 height 9
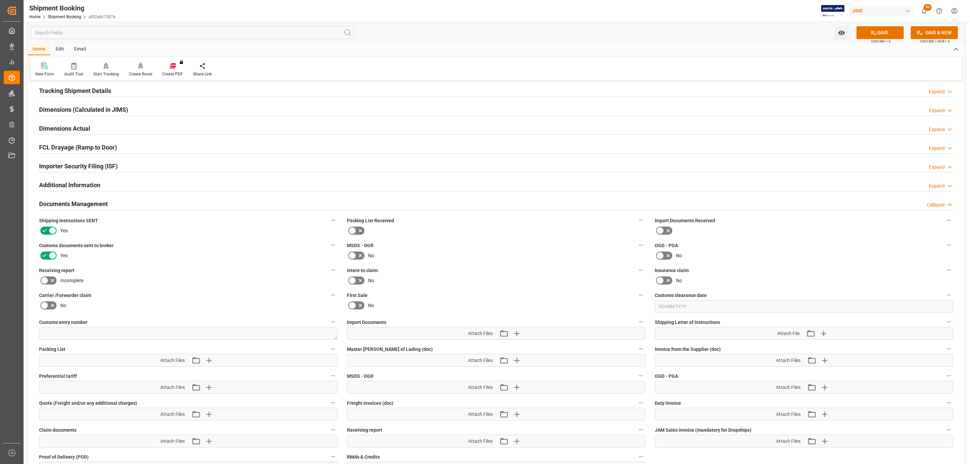
scroll to position [202, 0]
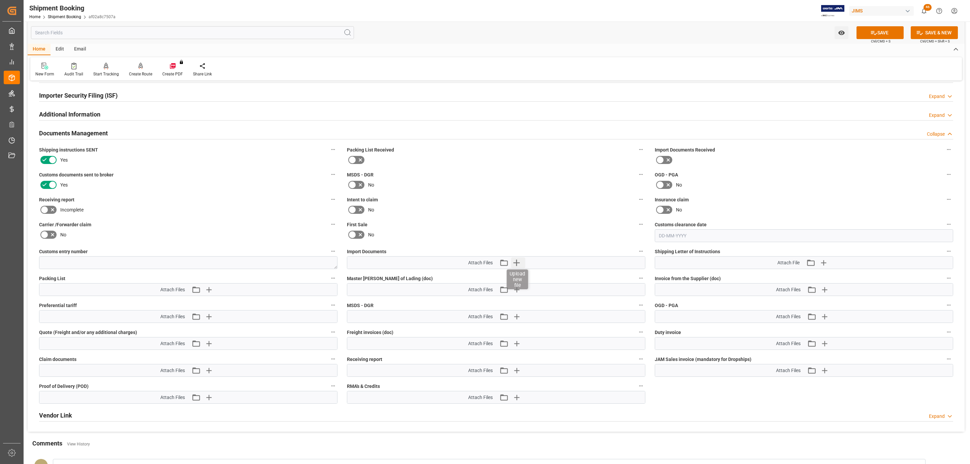
click at [517, 263] on icon "button" at bounding box center [516, 262] width 11 height 11
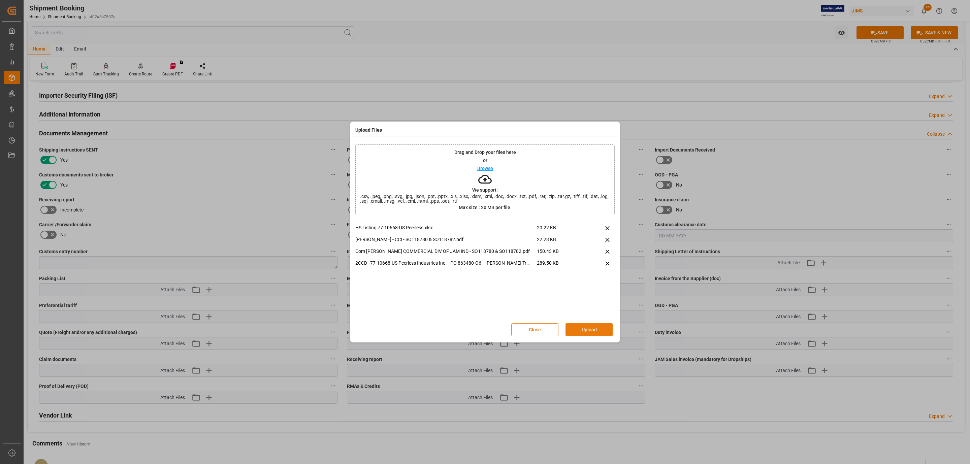
click at [589, 328] on button "Upload" at bounding box center [589, 329] width 47 height 13
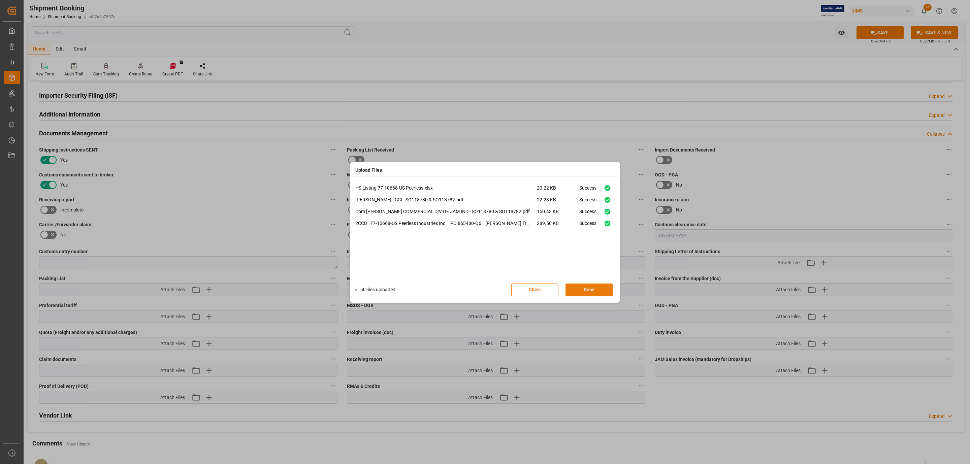
click at [581, 293] on button "Done" at bounding box center [589, 290] width 47 height 13
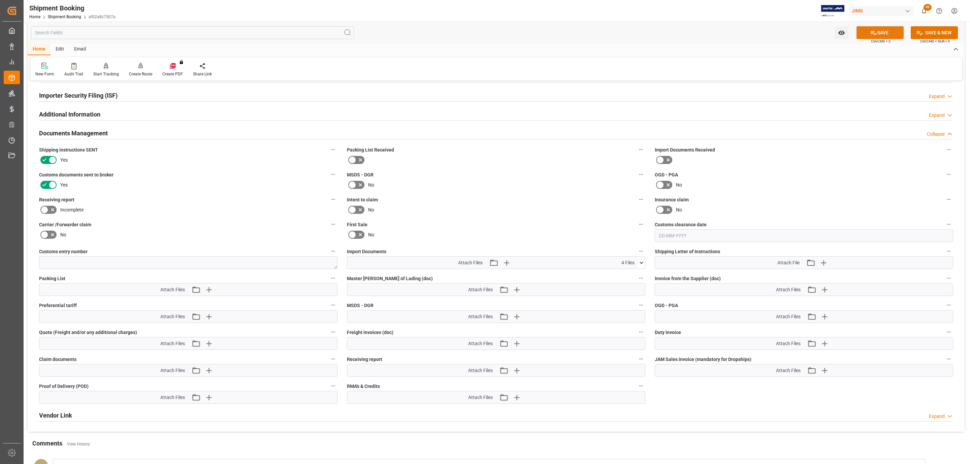
click at [872, 35] on icon at bounding box center [873, 32] width 7 height 7
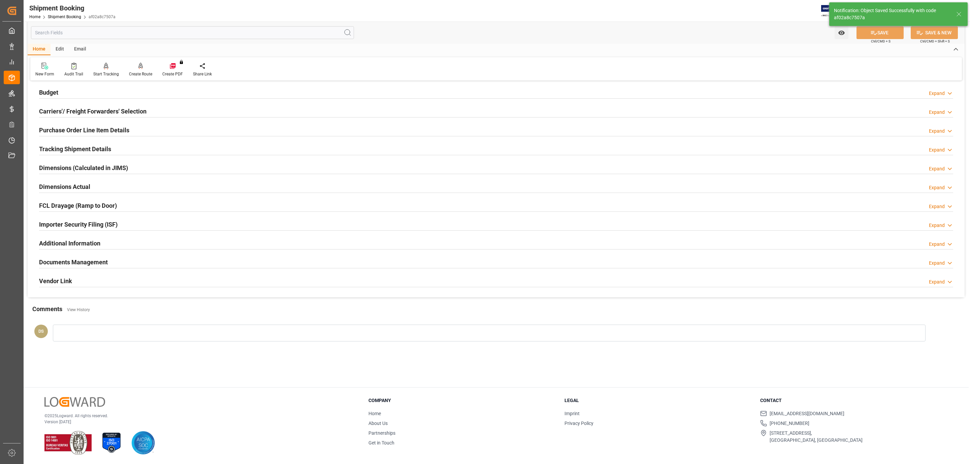
scroll to position [73, 0]
